Goal: Task Accomplishment & Management: Use online tool/utility

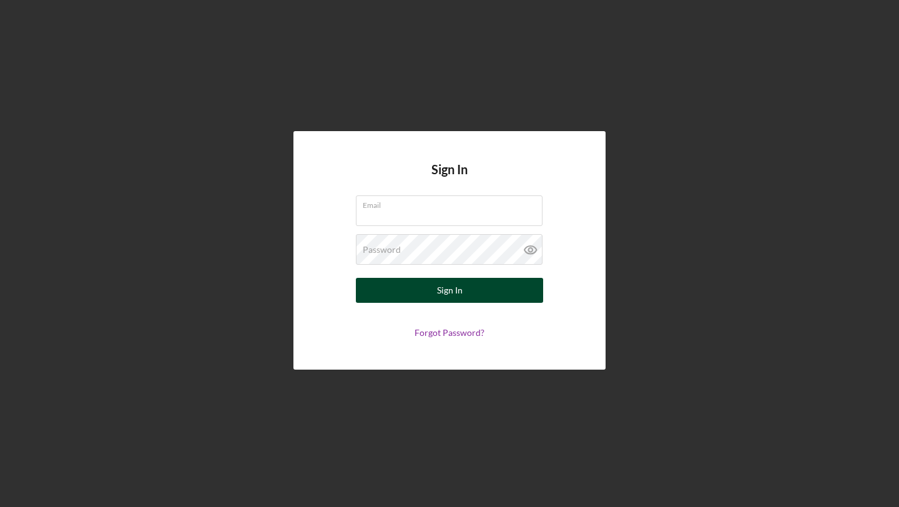
type input "[EMAIL_ADDRESS][DOMAIN_NAME]"
click at [476, 289] on button "Sign In" at bounding box center [449, 290] width 187 height 25
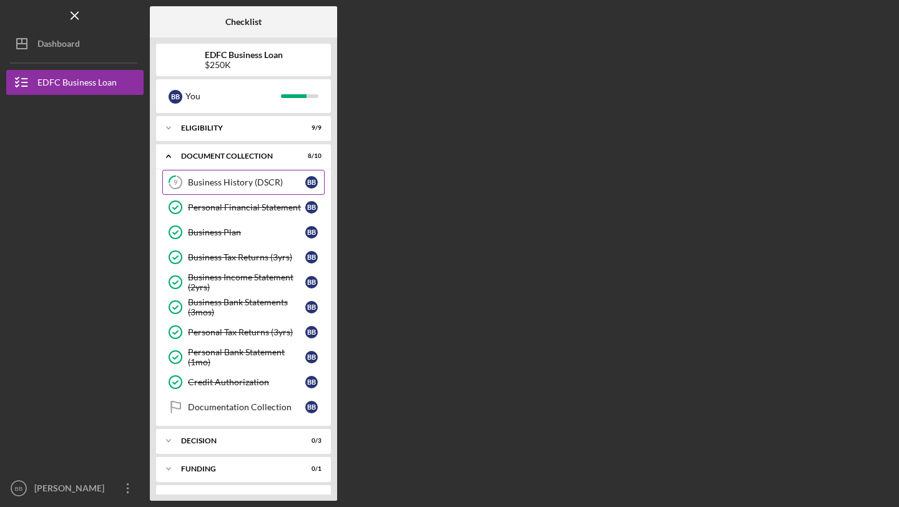
click at [239, 186] on div "Business History (DSCR)" at bounding box center [246, 182] width 117 height 10
